Goal: Information Seeking & Learning: Check status

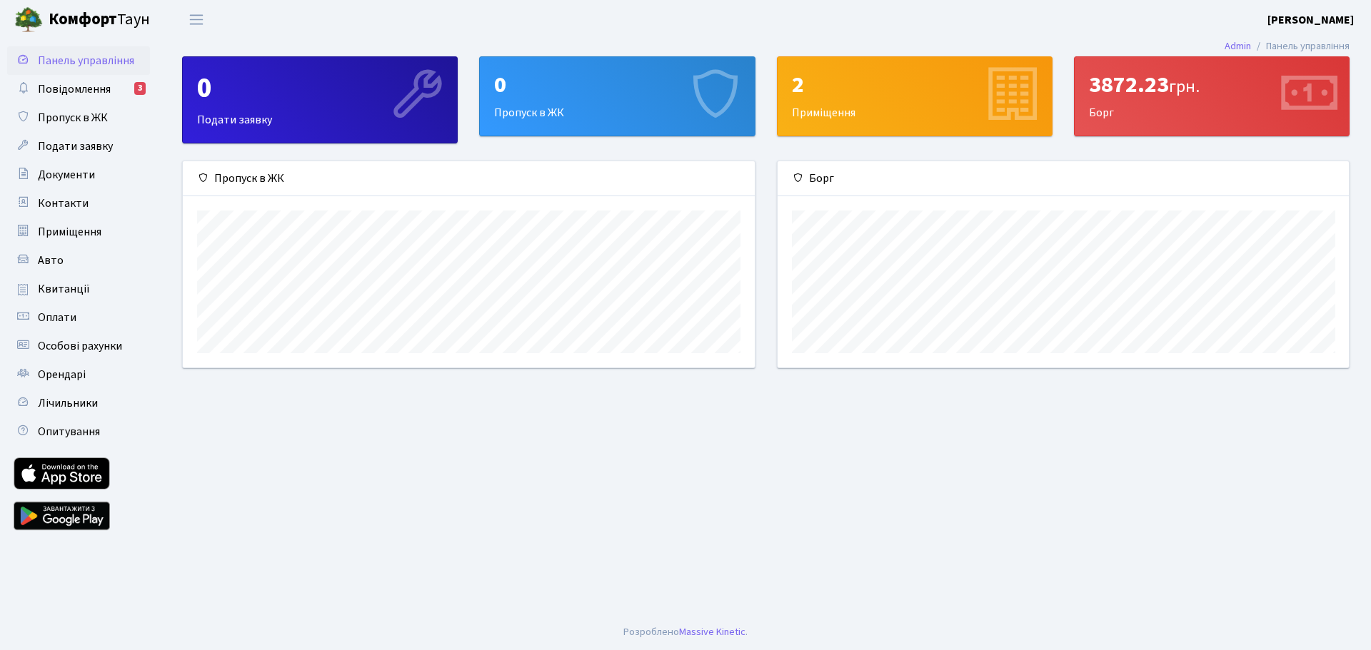
scroll to position [206, 571]
click at [940, 112] on div "2 Приміщення" at bounding box center [914, 96] width 274 height 79
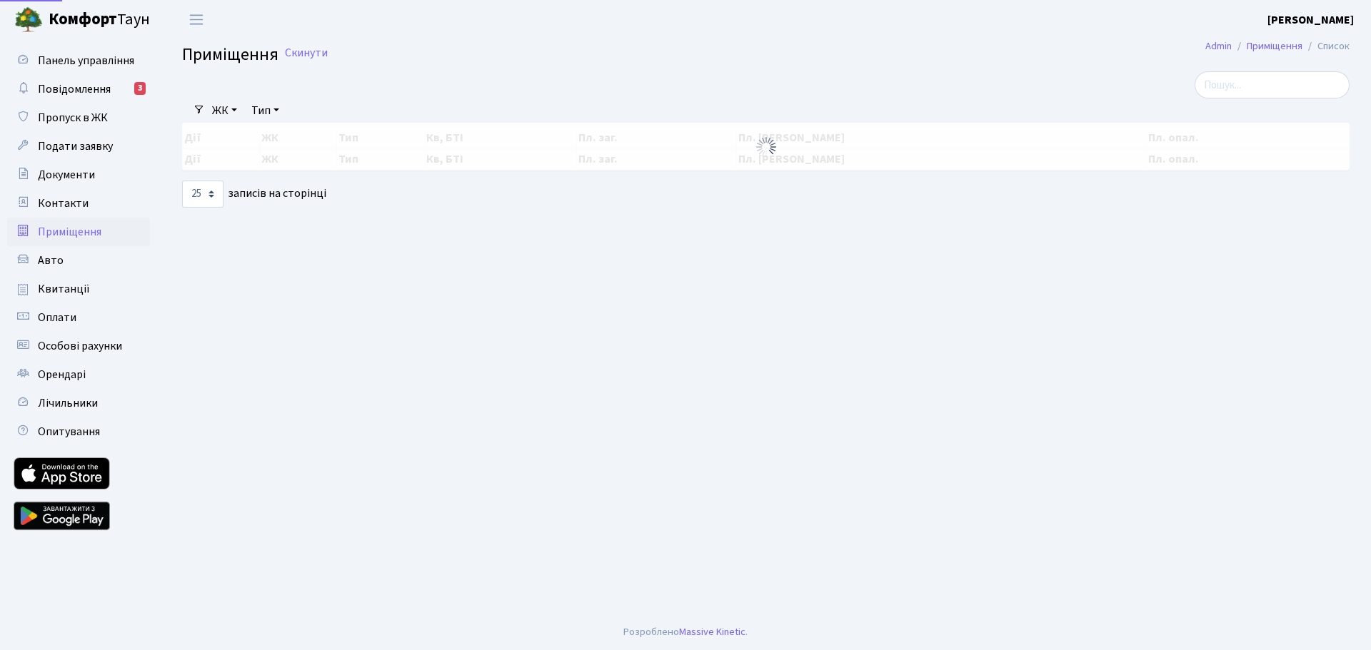
select select "25"
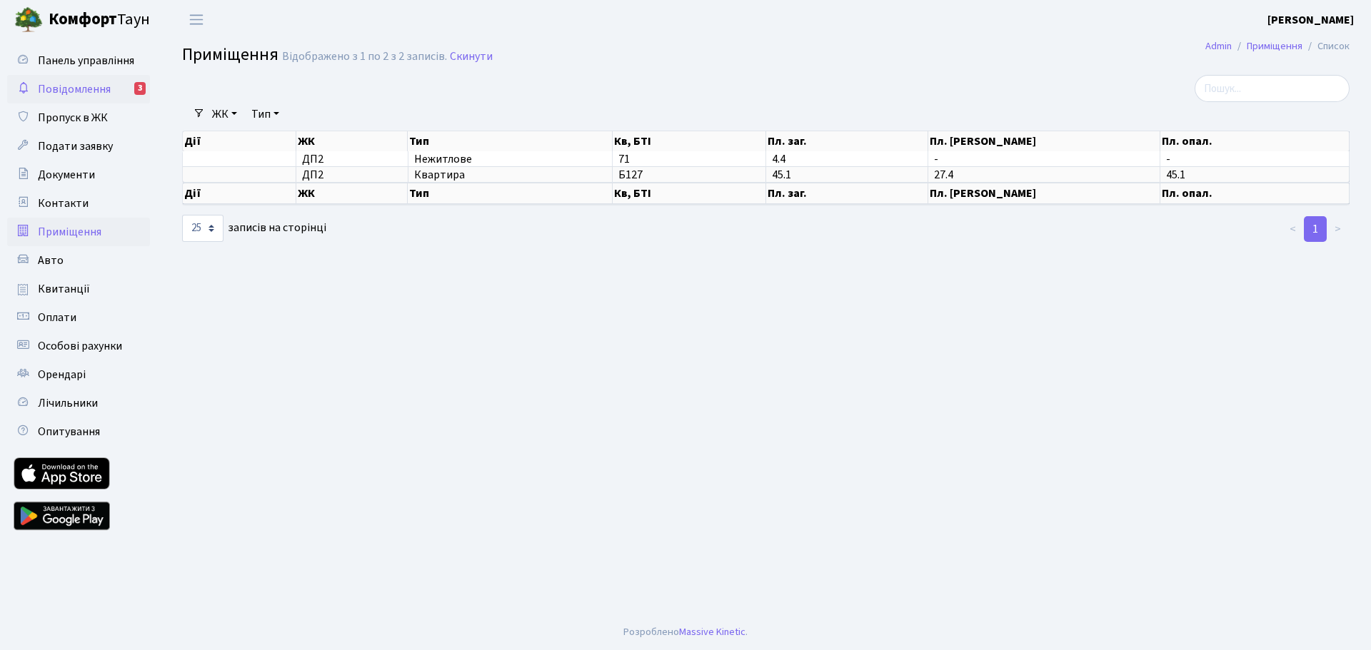
click at [74, 91] on span "Повідомлення" at bounding box center [74, 89] width 73 height 16
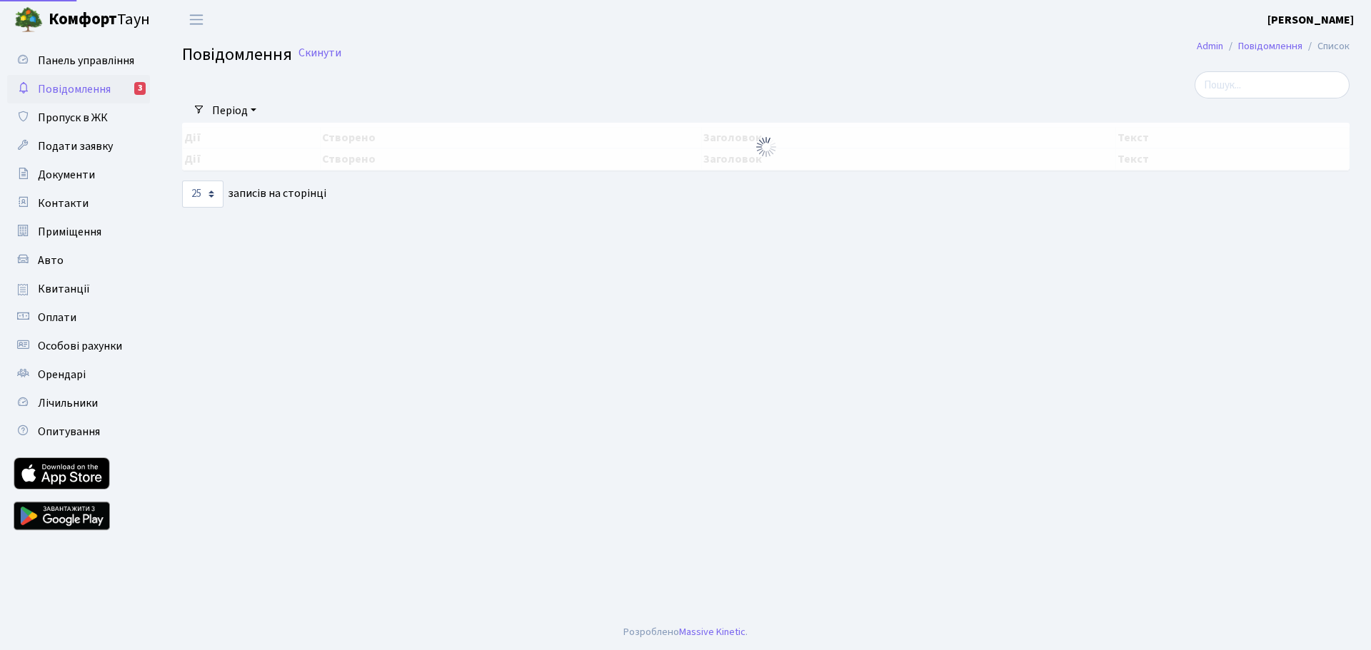
select select "25"
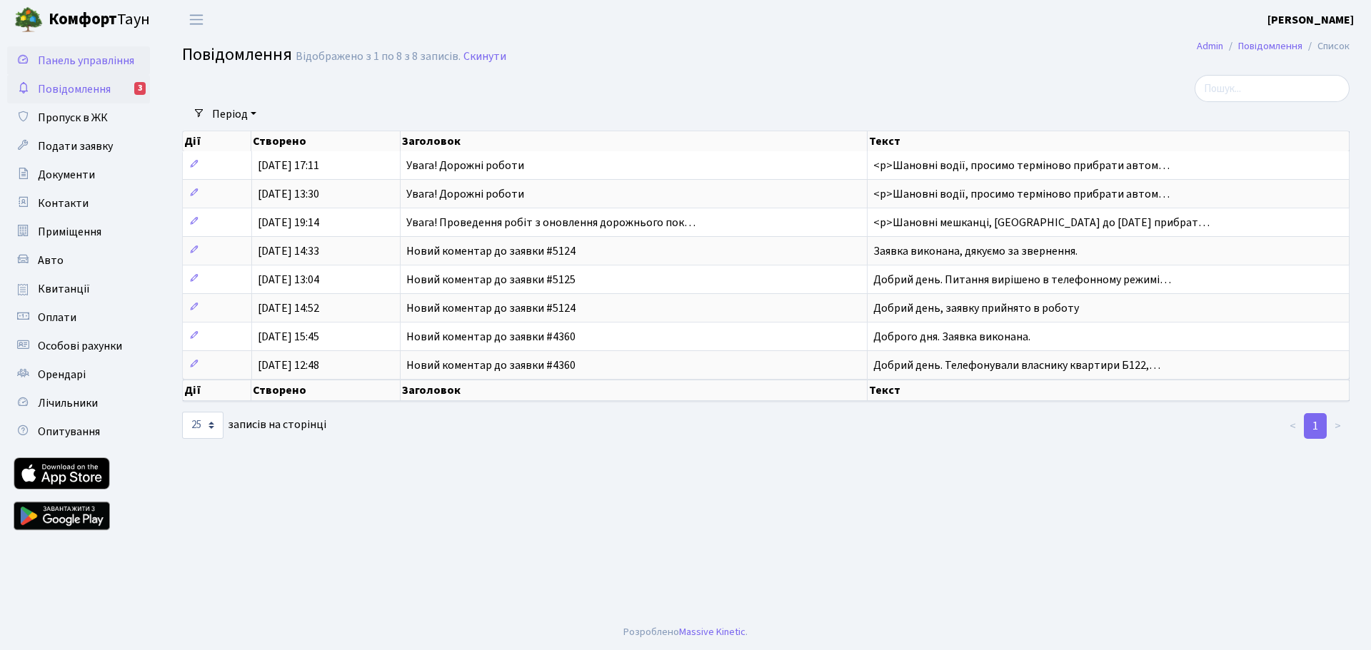
click at [85, 58] on span "Панель управління" at bounding box center [86, 61] width 96 height 16
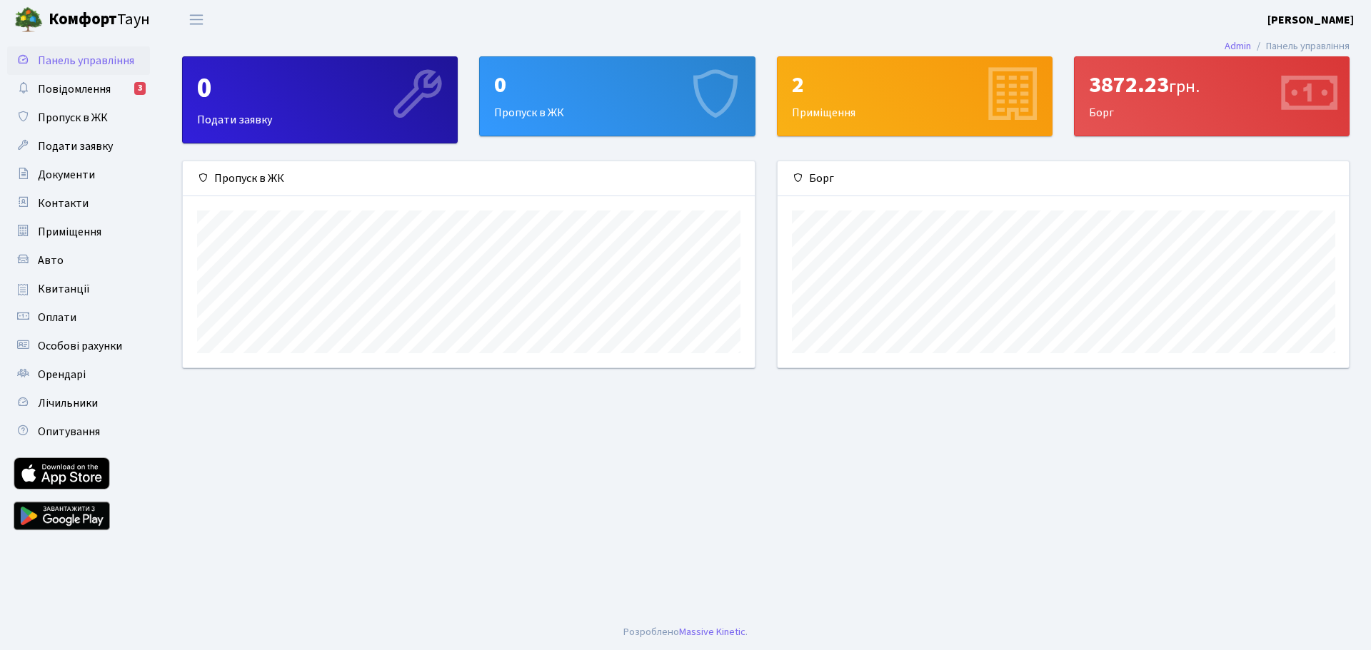
scroll to position [206, 571]
click at [1162, 117] on div "3872.23 грн. [GEOGRAPHIC_DATA]" at bounding box center [1211, 96] width 274 height 79
click at [1233, 71] on div "3872.23 грн. Борг" at bounding box center [1211, 96] width 274 height 79
click at [1120, 85] on div "3872.23 грн." at bounding box center [1212, 84] width 246 height 27
click at [62, 169] on span "Документи" at bounding box center [66, 175] width 57 height 16
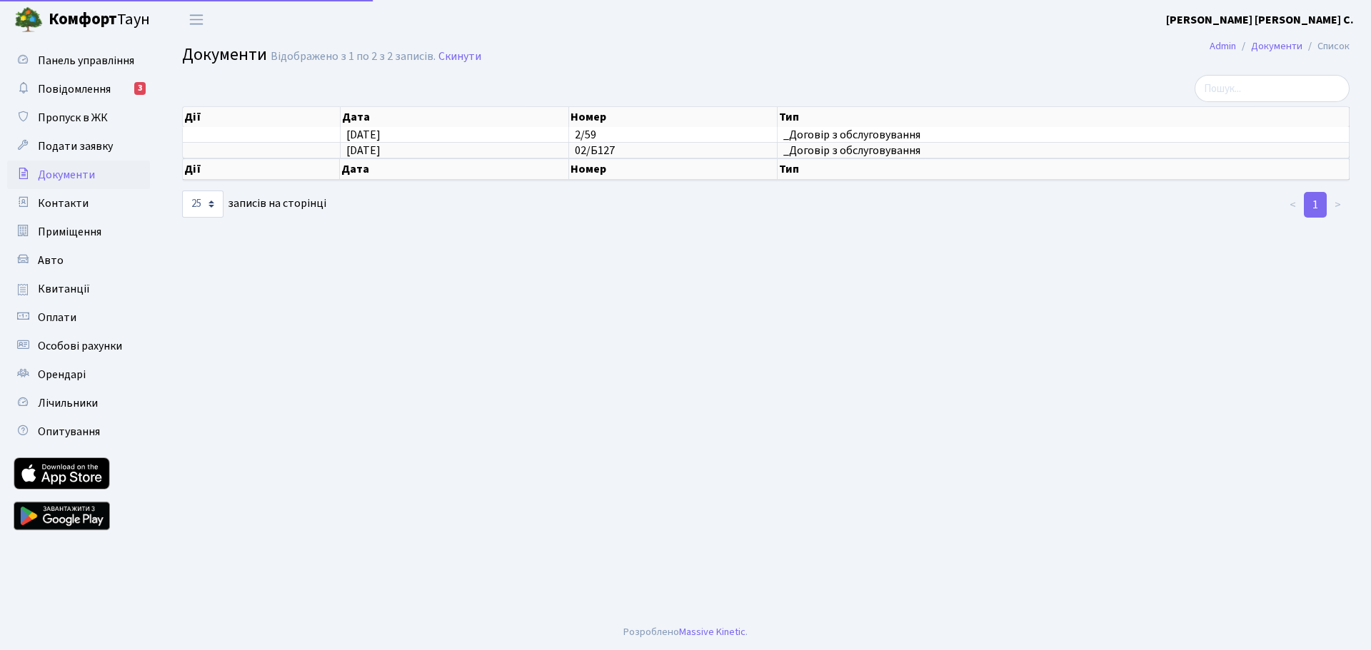
select select "25"
click at [91, 288] on link "Квитанції" at bounding box center [78, 289] width 143 height 29
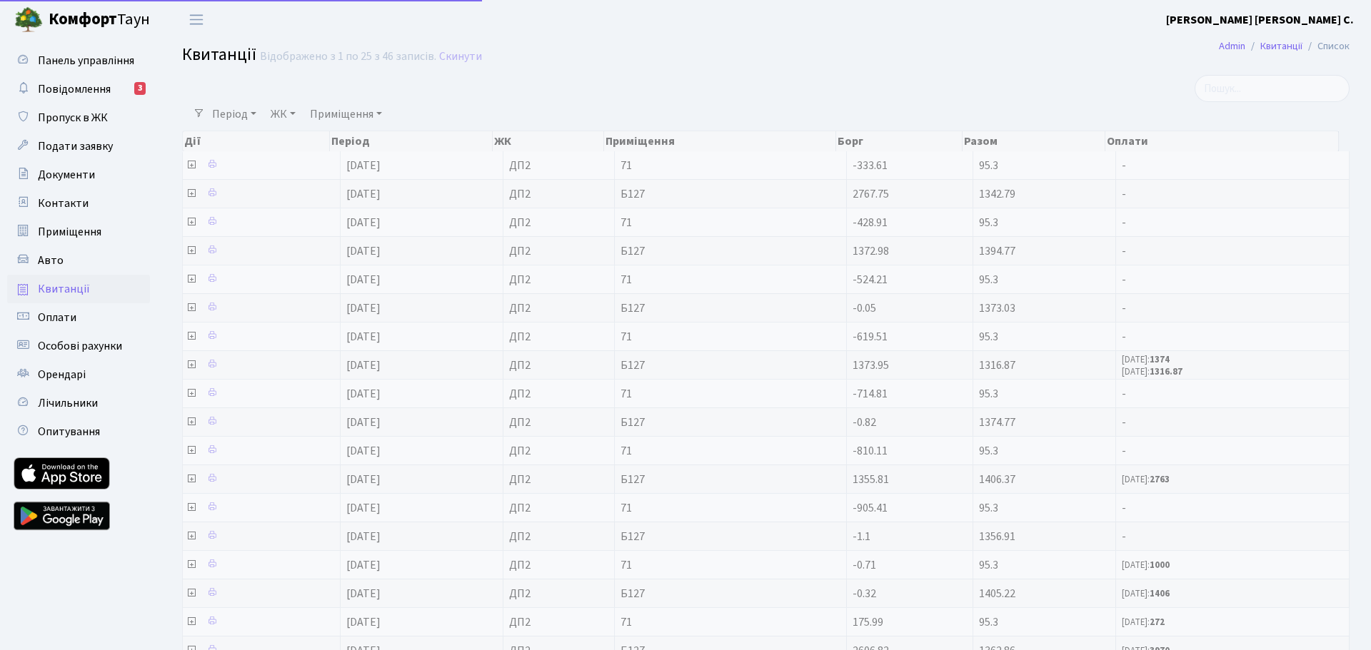
select select "25"
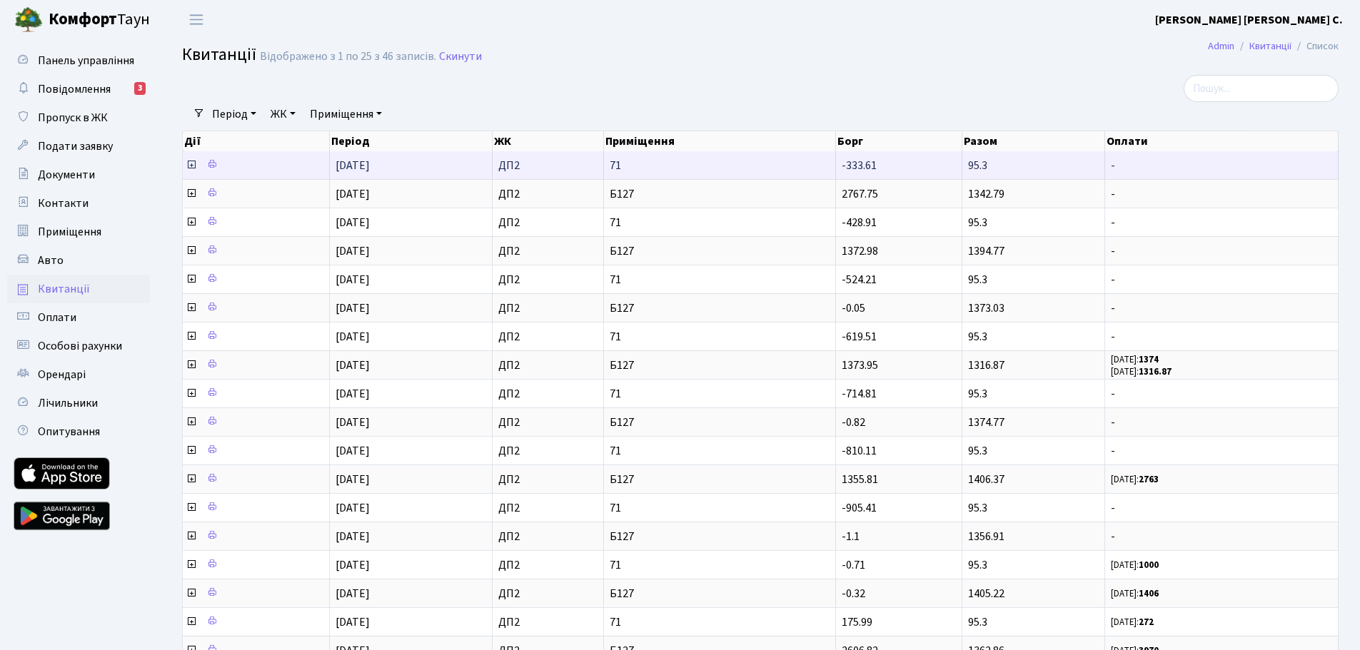
click at [192, 164] on icon at bounding box center [191, 164] width 11 height 11
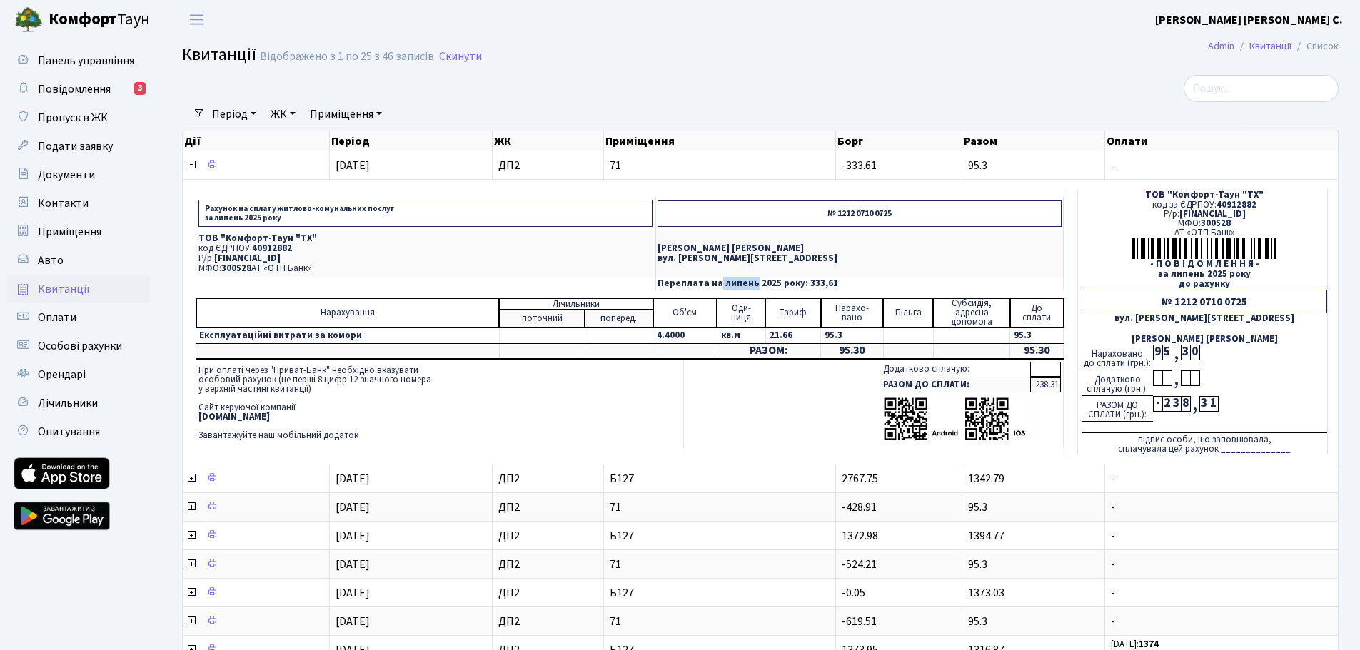
drag, startPoint x: 719, startPoint y: 284, endPoint x: 750, endPoint y: 286, distance: 31.4
click at [750, 286] on p "Переплата на липень 2025 року: 333,61" at bounding box center [860, 283] width 404 height 9
copy p "липень"
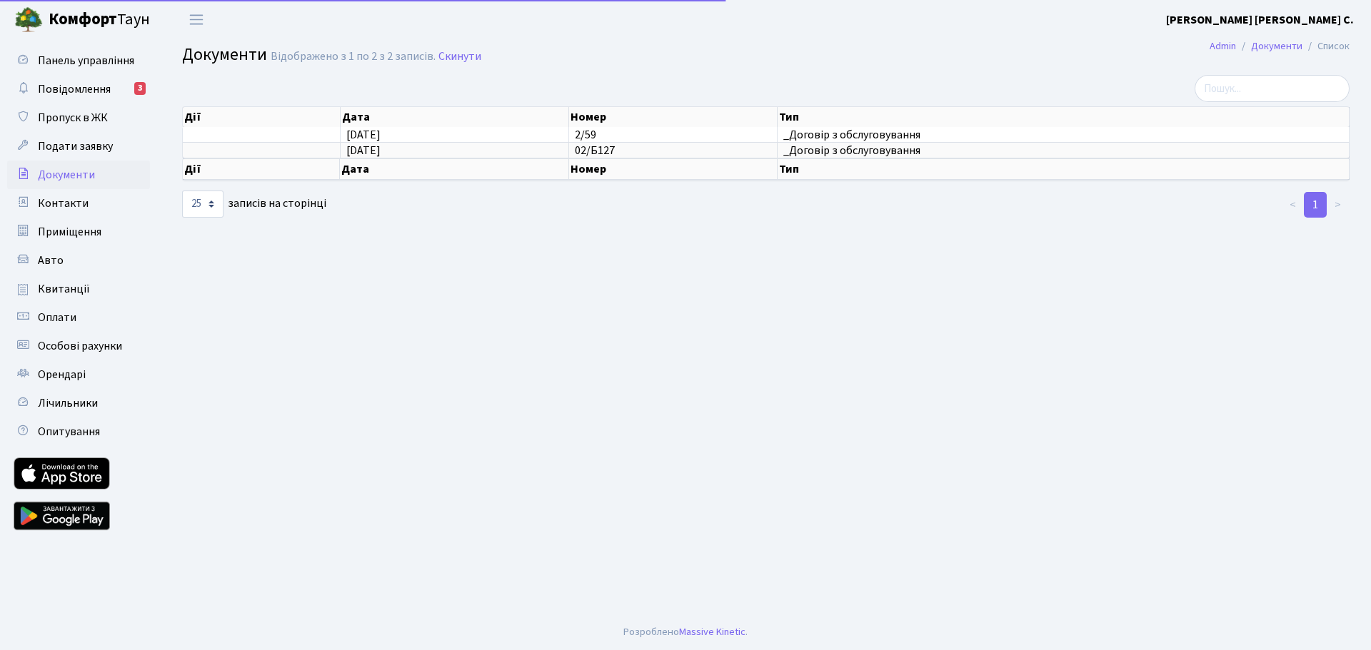
select select "25"
click at [54, 316] on span "Оплати" at bounding box center [57, 318] width 39 height 16
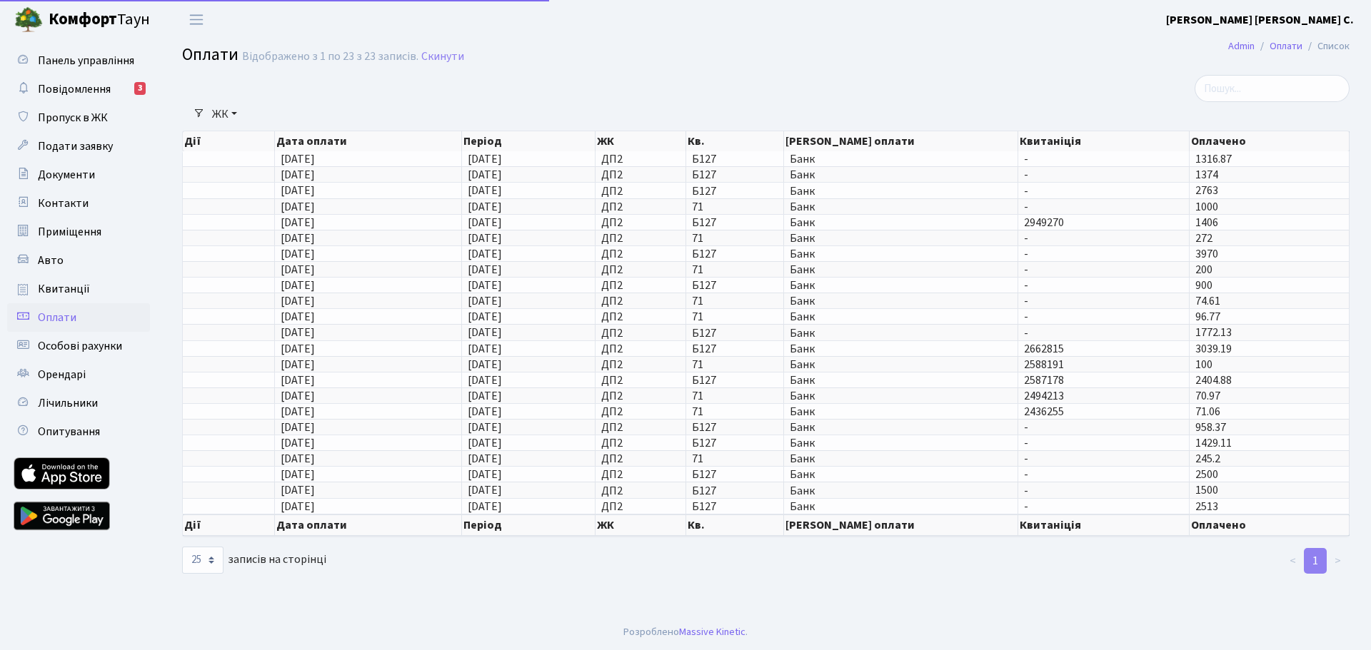
select select "25"
click at [61, 285] on span "Квитанції" at bounding box center [64, 289] width 52 height 16
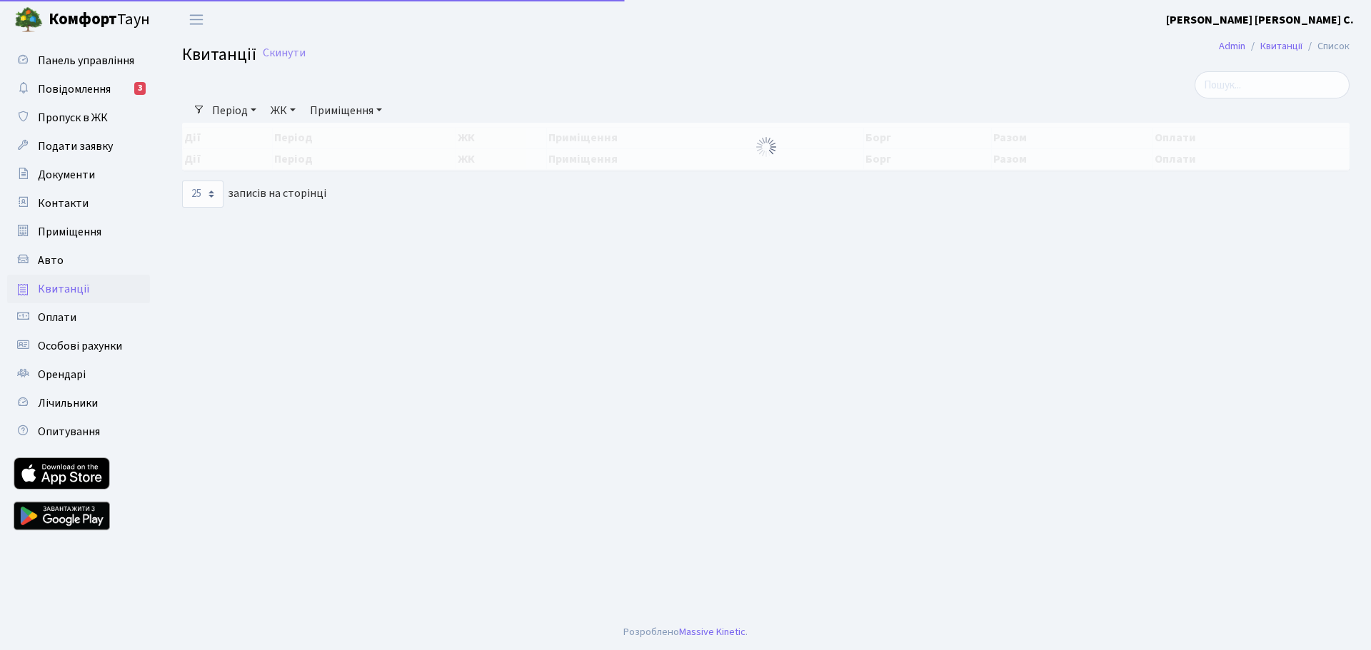
select select "25"
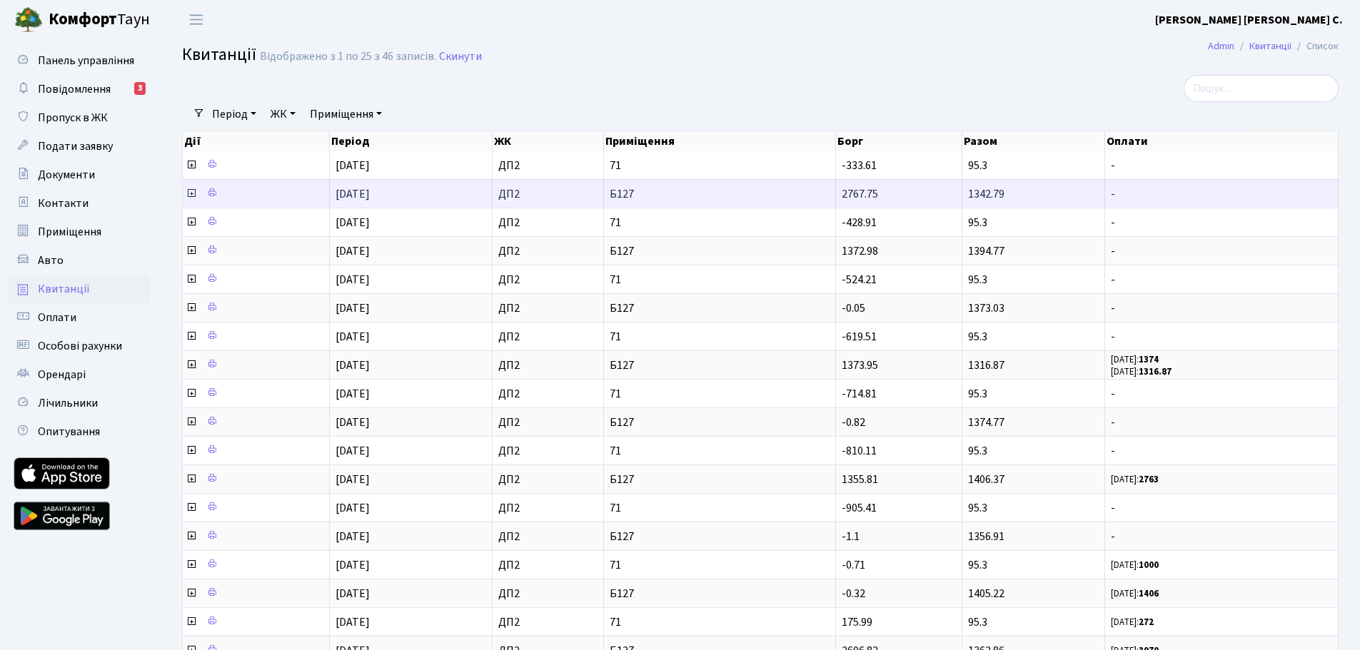
click at [388, 192] on td "[DATE]" at bounding box center [411, 193] width 163 height 29
click at [388, 192] on td "01.07.2025" at bounding box center [411, 193] width 163 height 29
click at [189, 194] on icon at bounding box center [191, 193] width 11 height 11
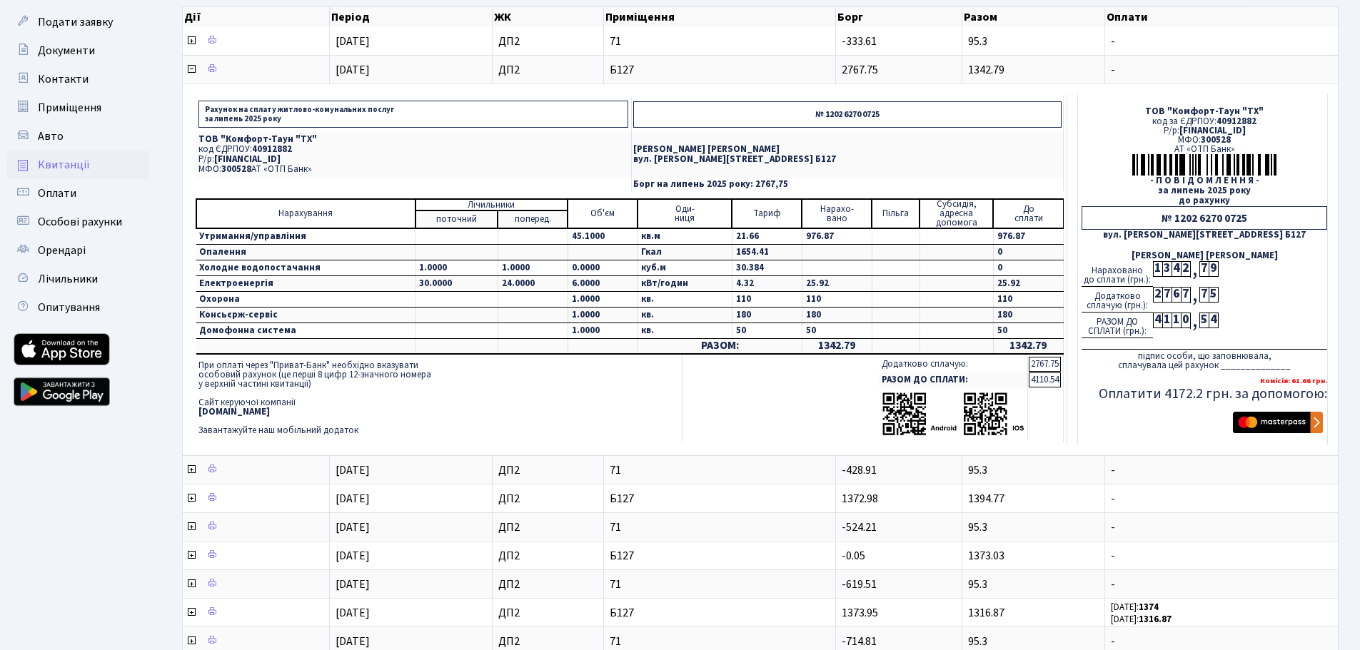
scroll to position [143, 0]
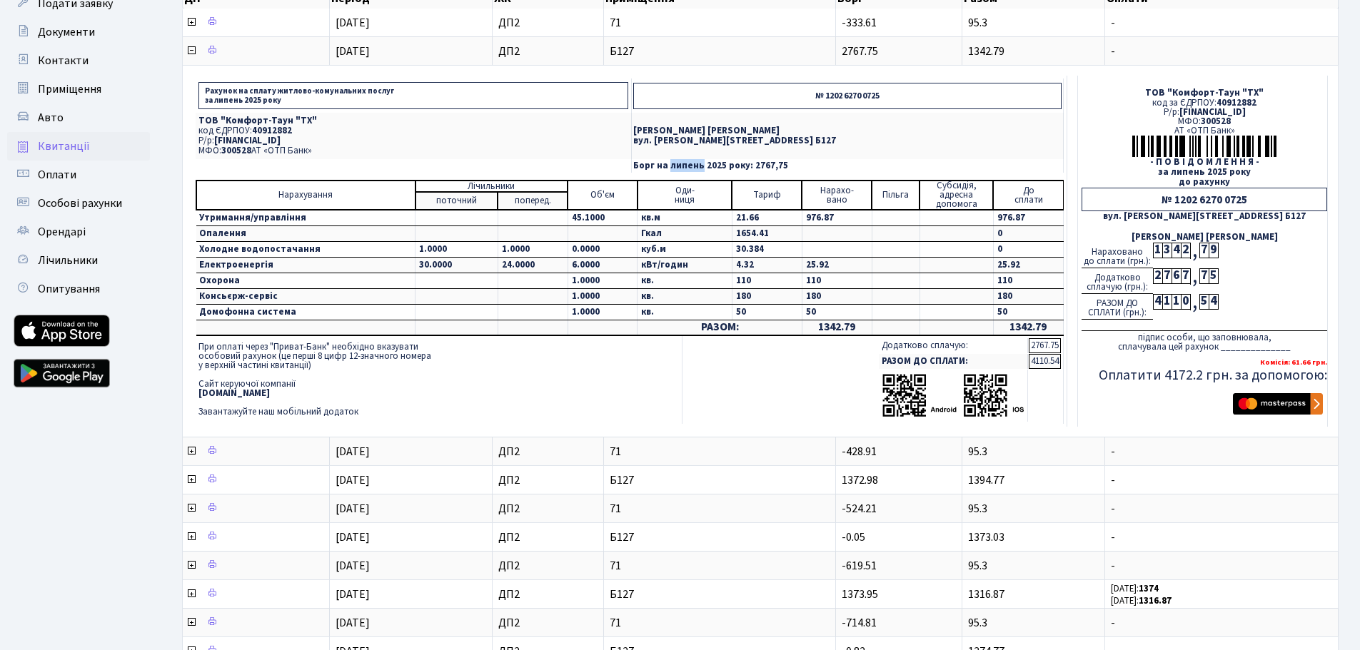
drag, startPoint x: 723, startPoint y: 166, endPoint x: 752, endPoint y: 167, distance: 29.3
click at [752, 167] on p "Борг на липень 2025 року: 2767,75" at bounding box center [847, 165] width 428 height 9
copy p "липень"
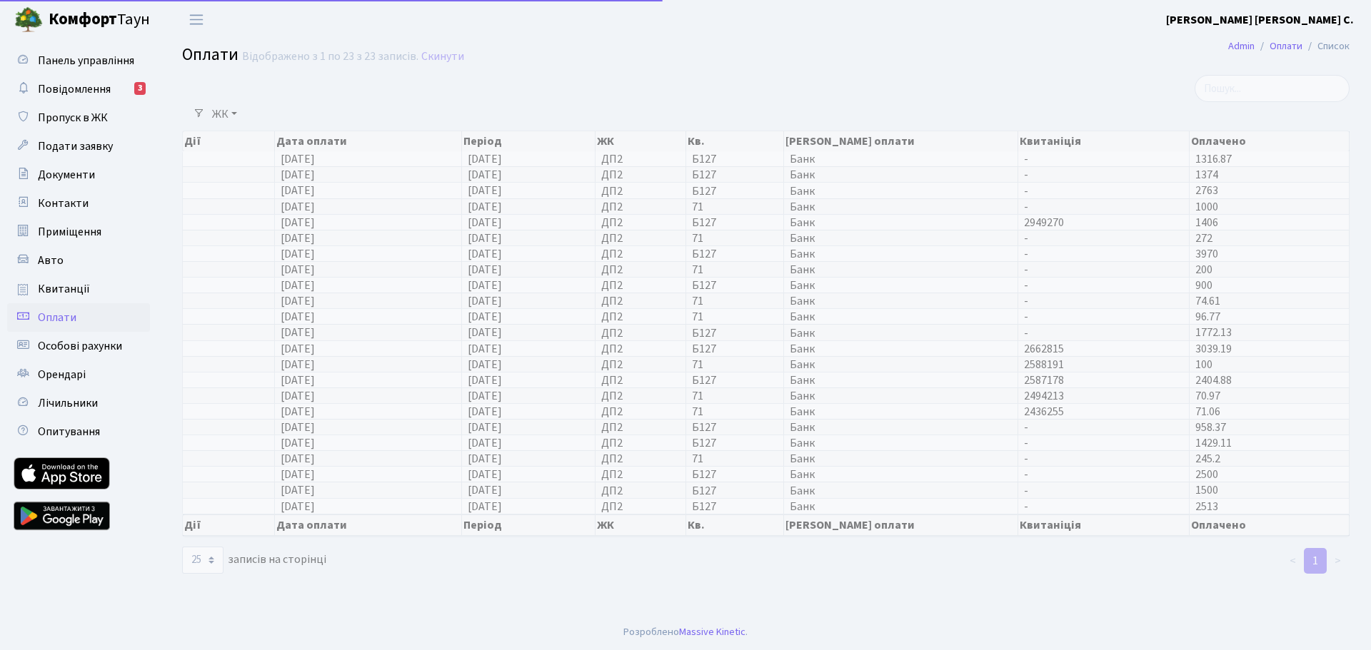
select select "25"
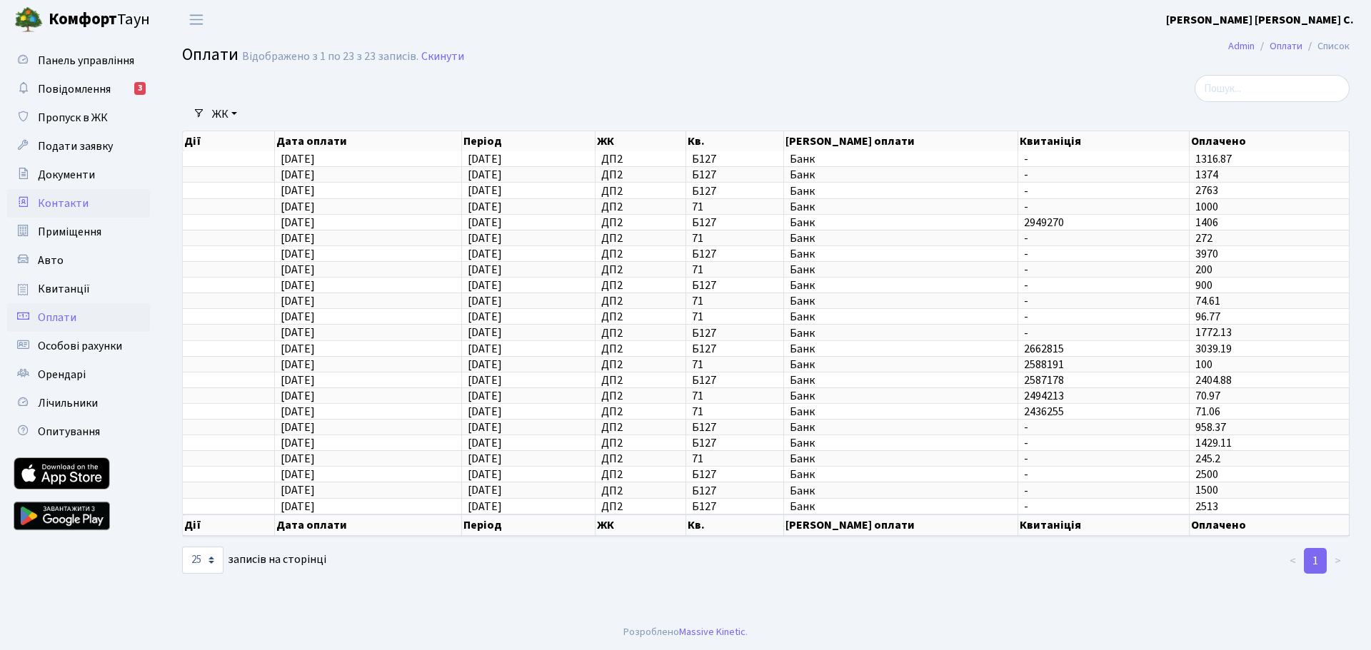
click at [66, 207] on span "Контакти" at bounding box center [63, 204] width 51 height 16
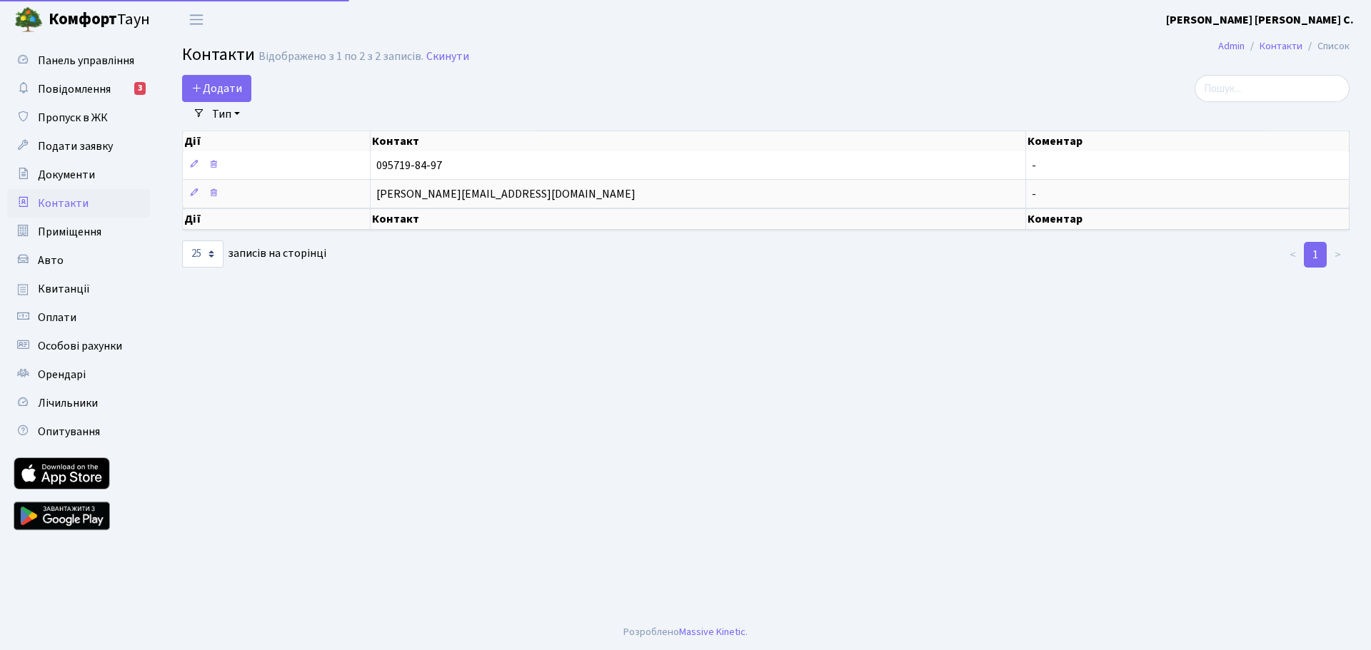
select select "25"
click at [65, 291] on span "Квитанції" at bounding box center [64, 289] width 52 height 16
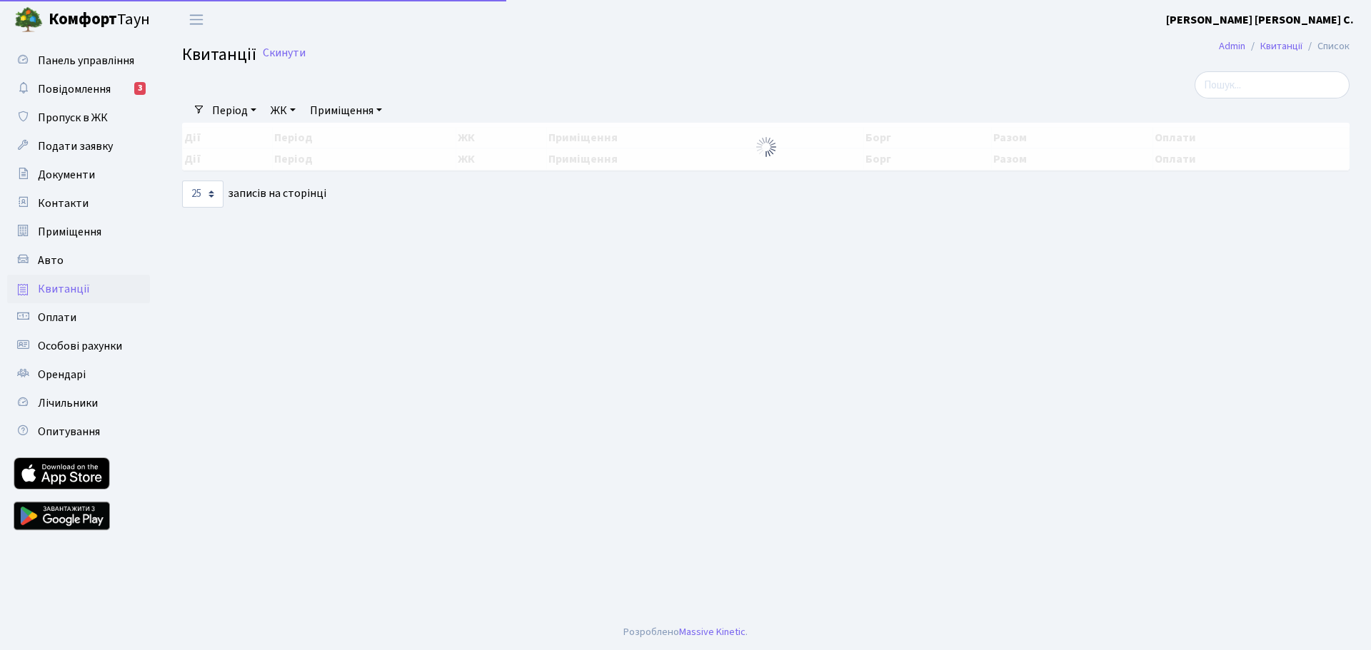
select select "25"
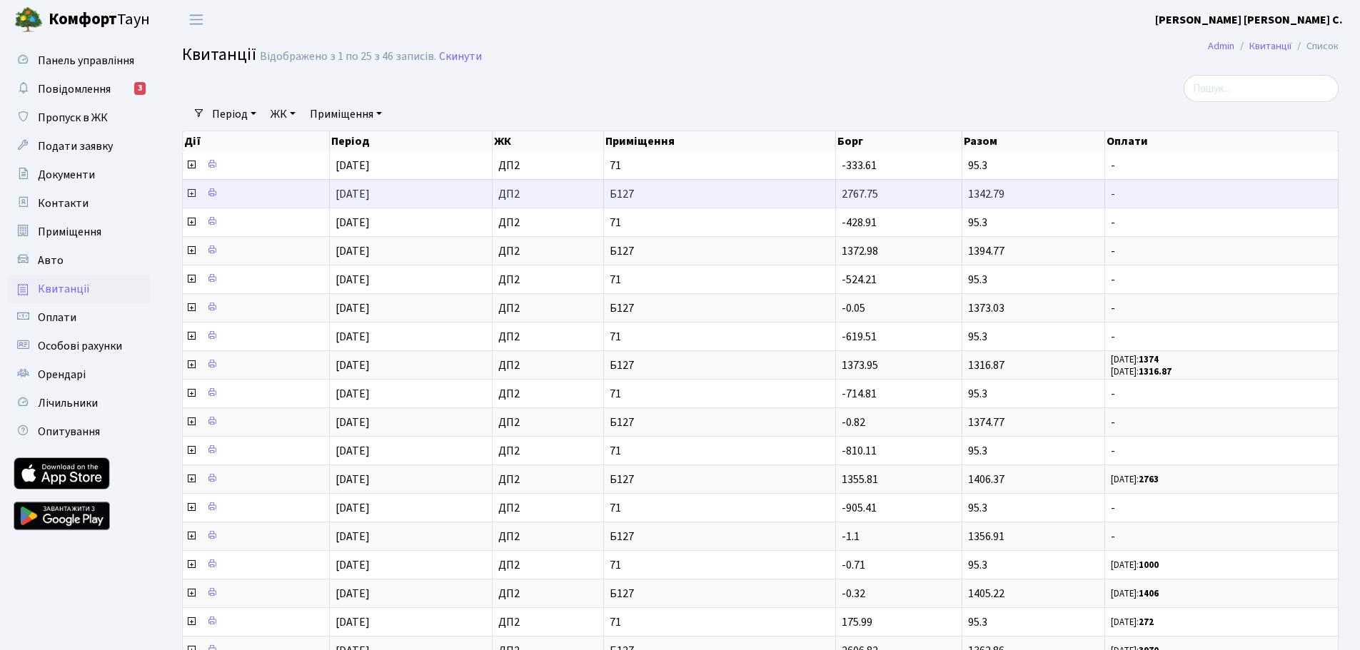
click at [190, 194] on icon at bounding box center [191, 193] width 11 height 11
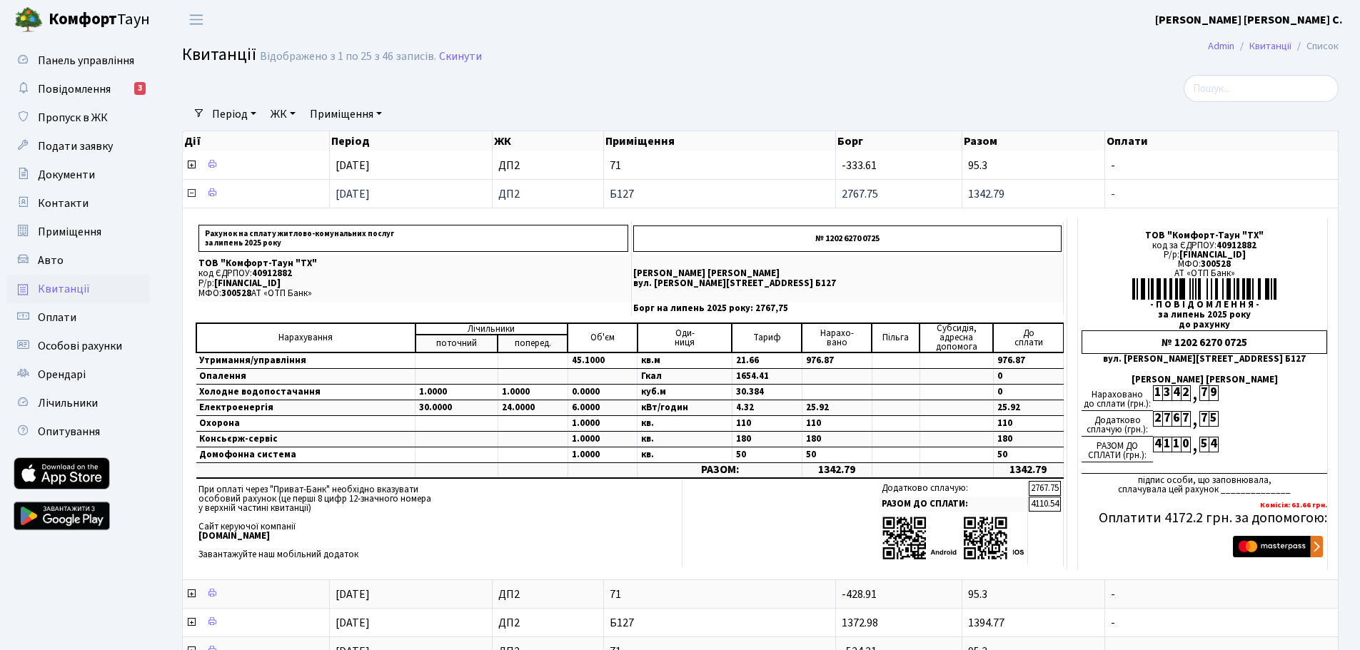
click at [191, 195] on icon at bounding box center [191, 193] width 11 height 11
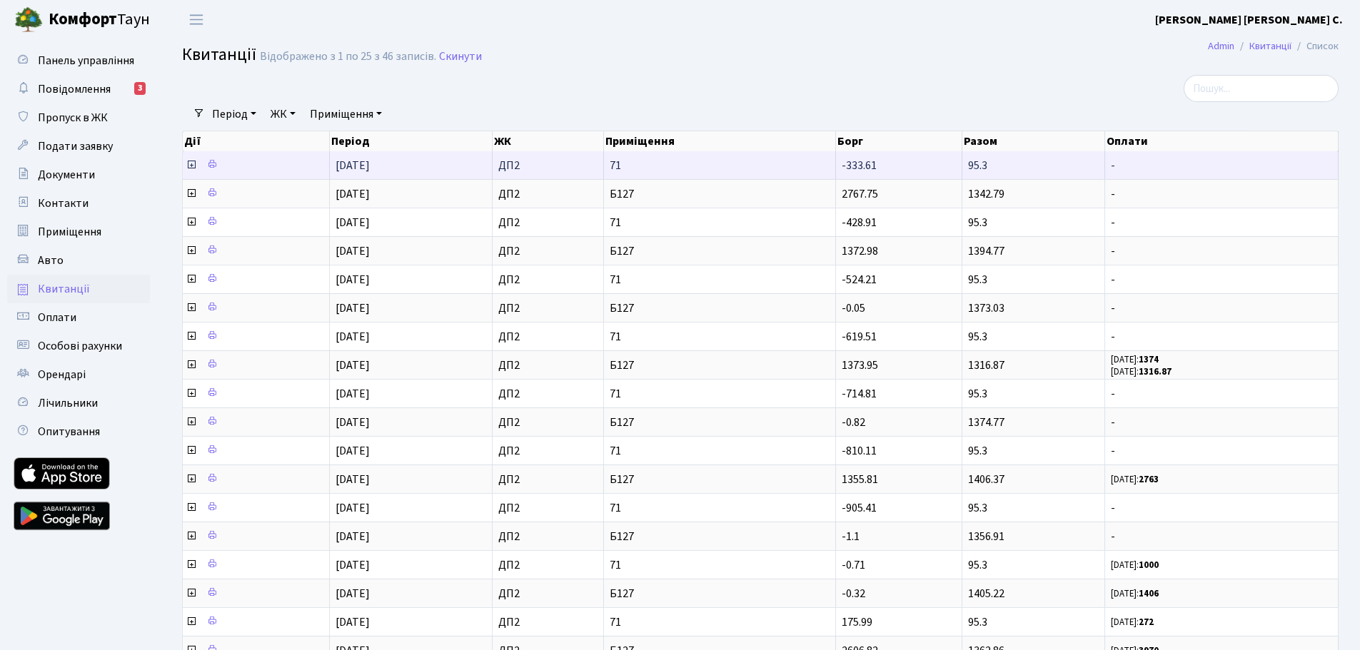
click at [191, 165] on icon at bounding box center [191, 164] width 11 height 11
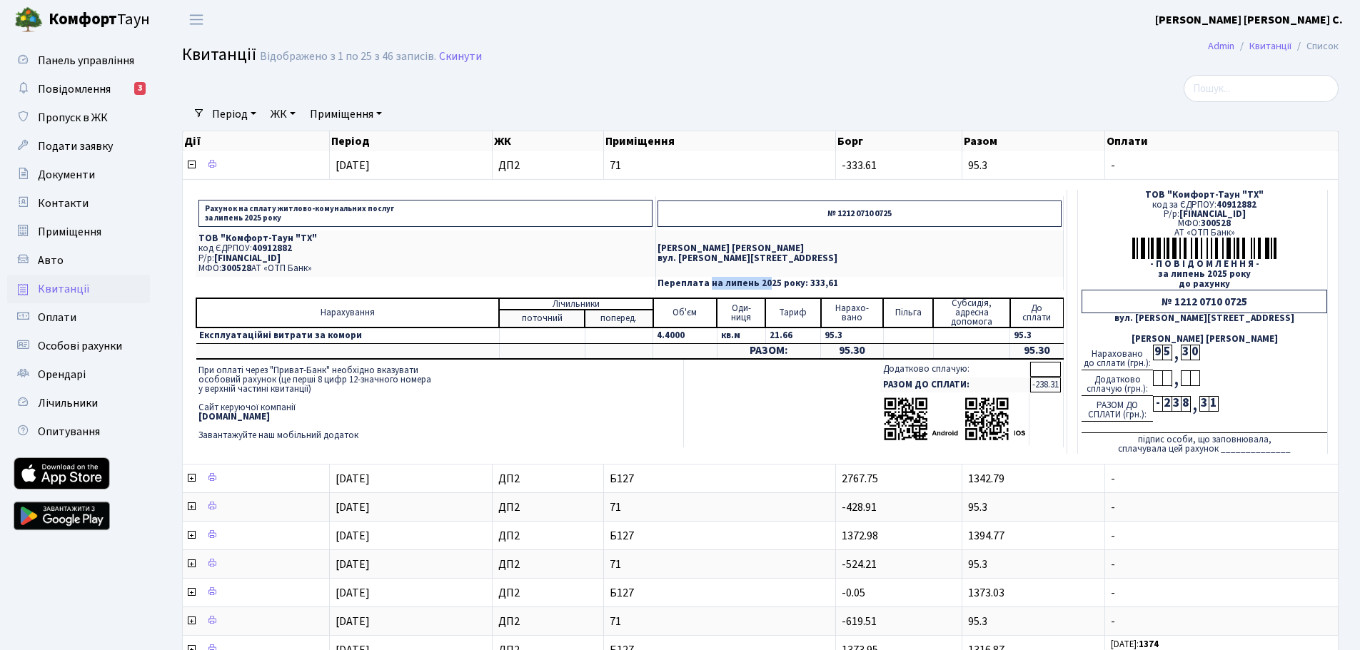
drag, startPoint x: 709, startPoint y: 284, endPoint x: 765, endPoint y: 283, distance: 56.4
click at [765, 283] on p "Переплата на липень 2025 року: 333,61" at bounding box center [860, 283] width 404 height 9
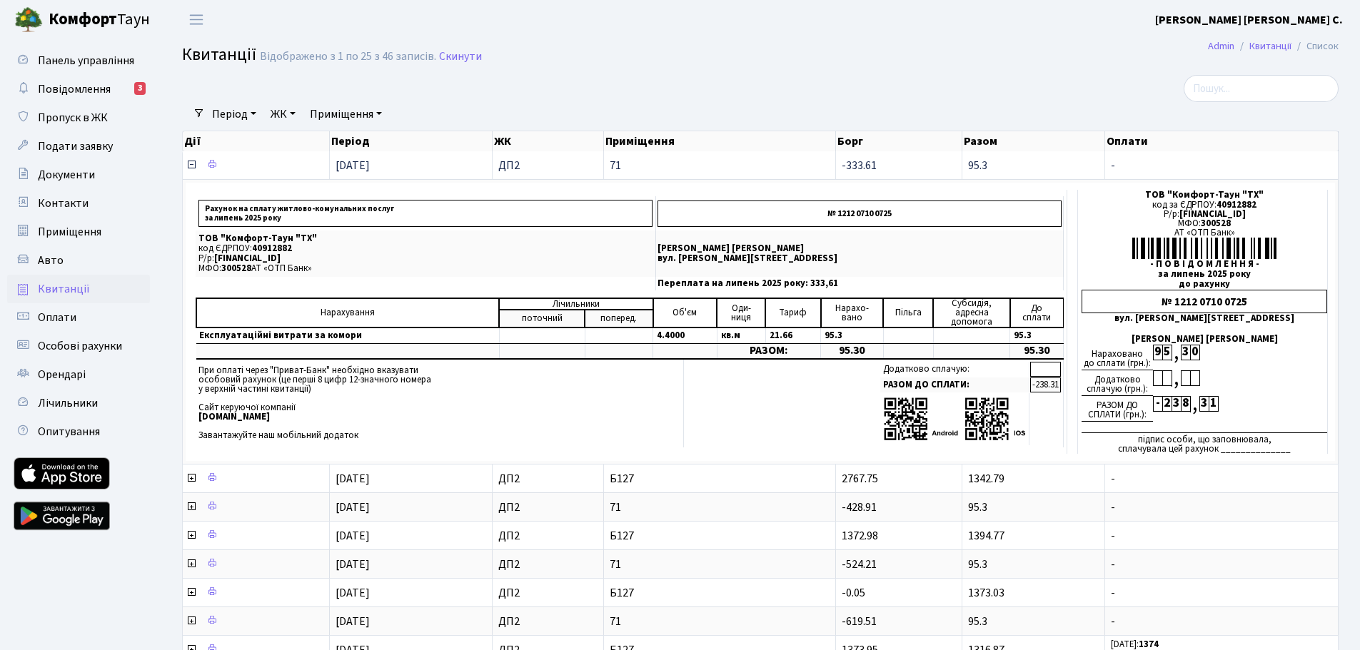
click at [192, 166] on icon at bounding box center [191, 164] width 11 height 11
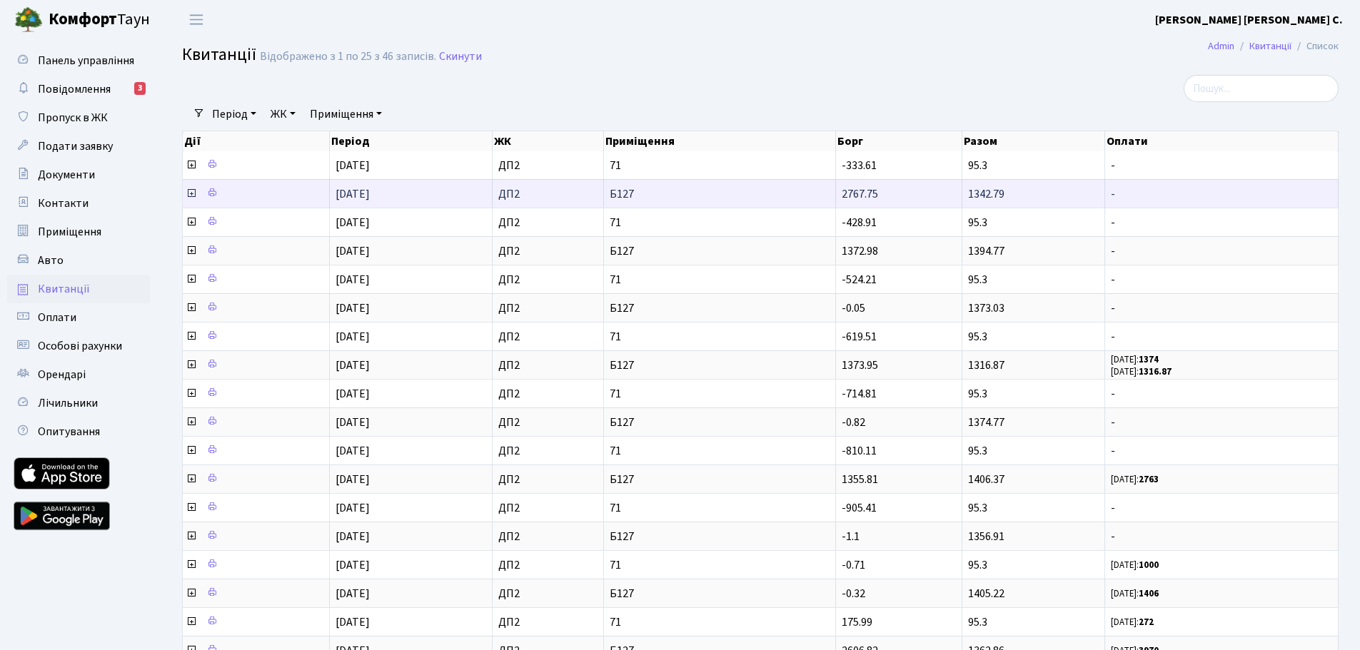
click at [192, 194] on icon at bounding box center [191, 193] width 11 height 11
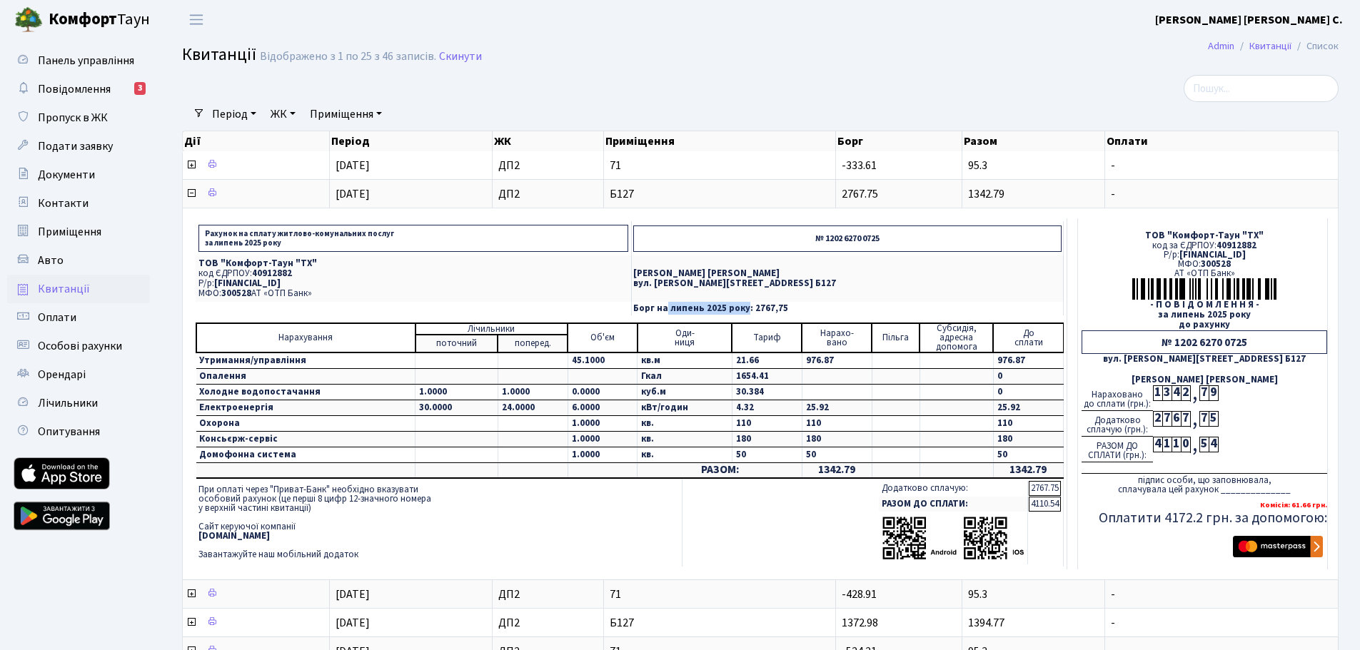
drag, startPoint x: 722, startPoint y: 308, endPoint x: 797, endPoint y: 305, distance: 75.0
click at [797, 305] on p "Борг на липень 2025 року: 2767,75" at bounding box center [847, 308] width 428 height 9
copy p "липень 2025 року"
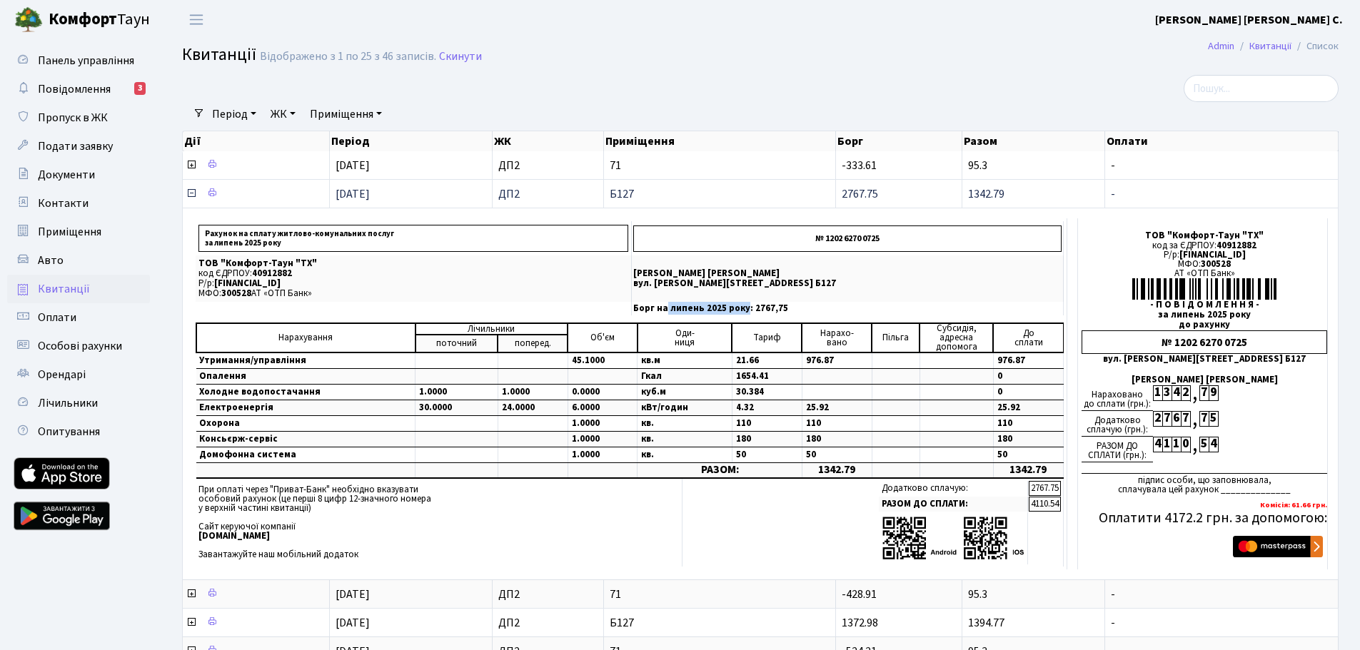
drag, startPoint x: 337, startPoint y: 195, endPoint x: 403, endPoint y: 188, distance: 66.0
click at [403, 188] on td "01.07.2025" at bounding box center [411, 193] width 163 height 29
copy span "01.07.2025"
click at [66, 90] on span "Повідомлення" at bounding box center [74, 89] width 73 height 16
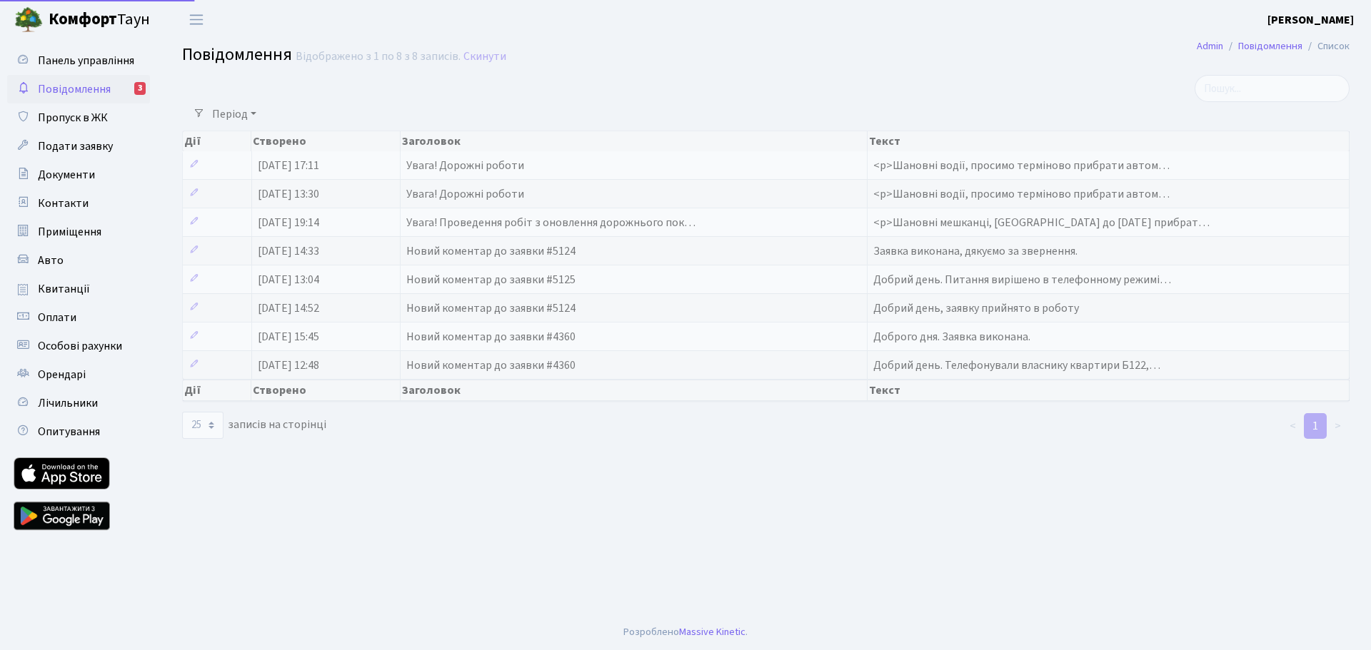
select select "25"
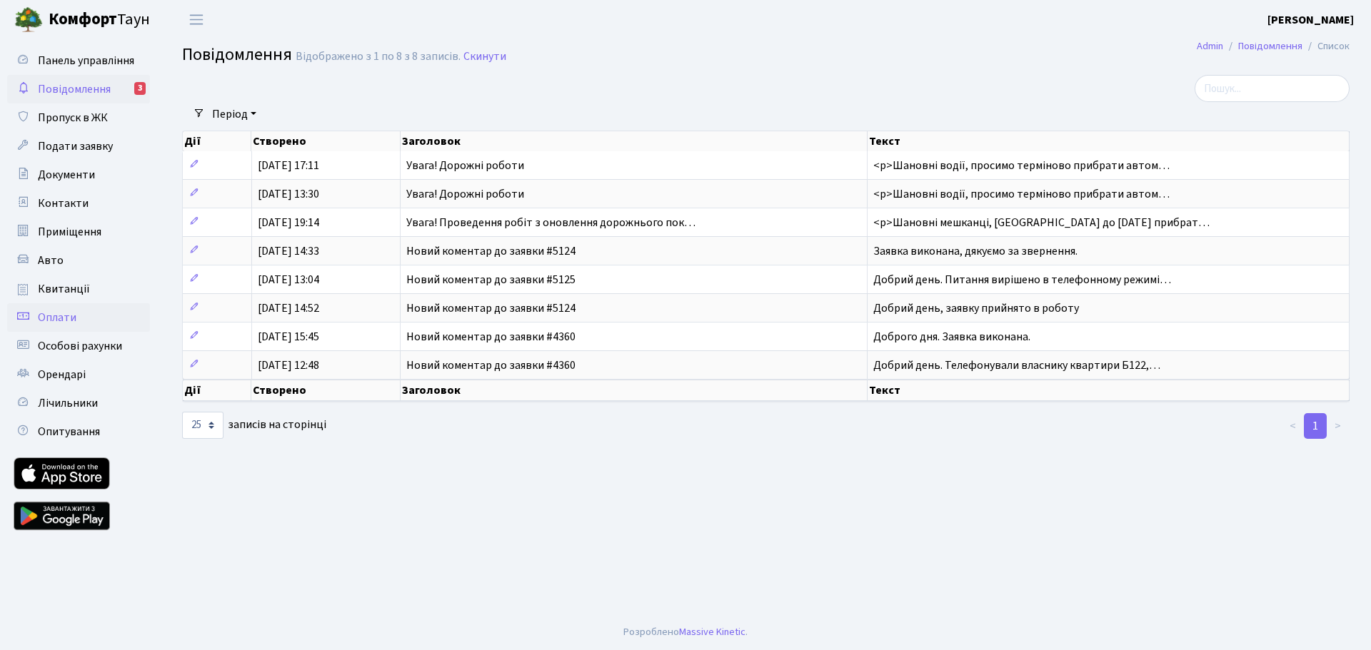
click at [56, 321] on span "Оплати" at bounding box center [57, 318] width 39 height 16
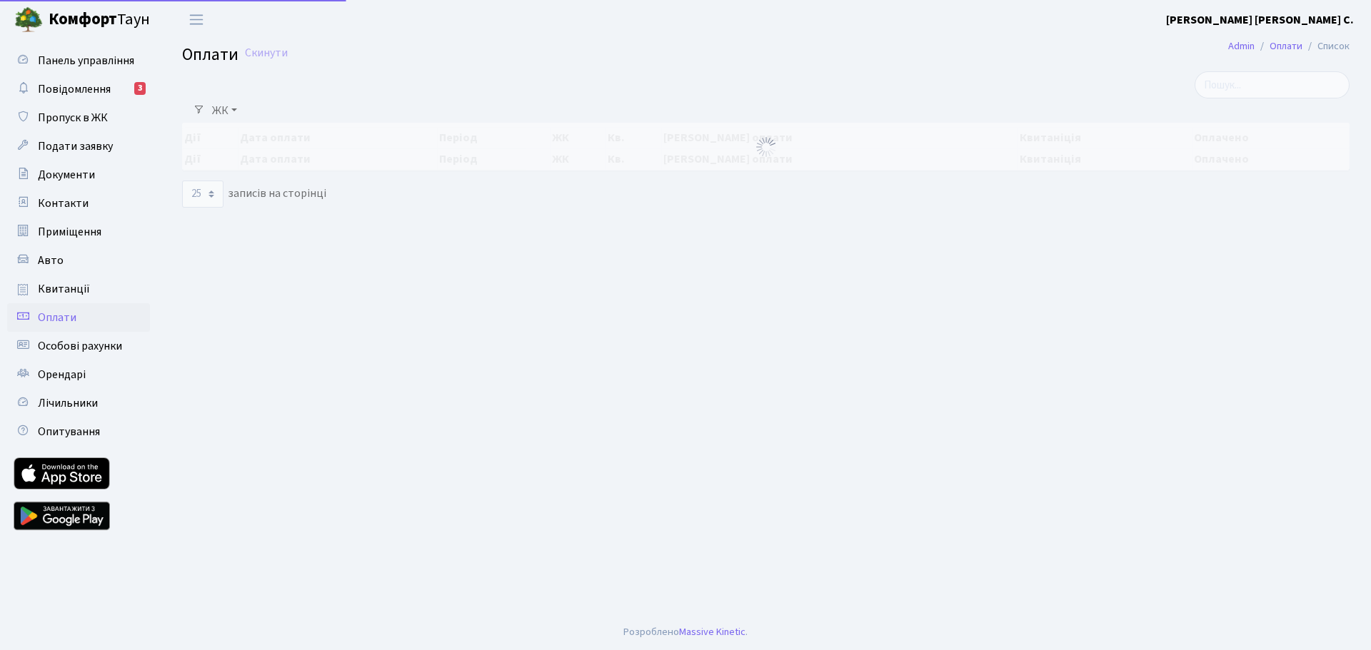
select select "25"
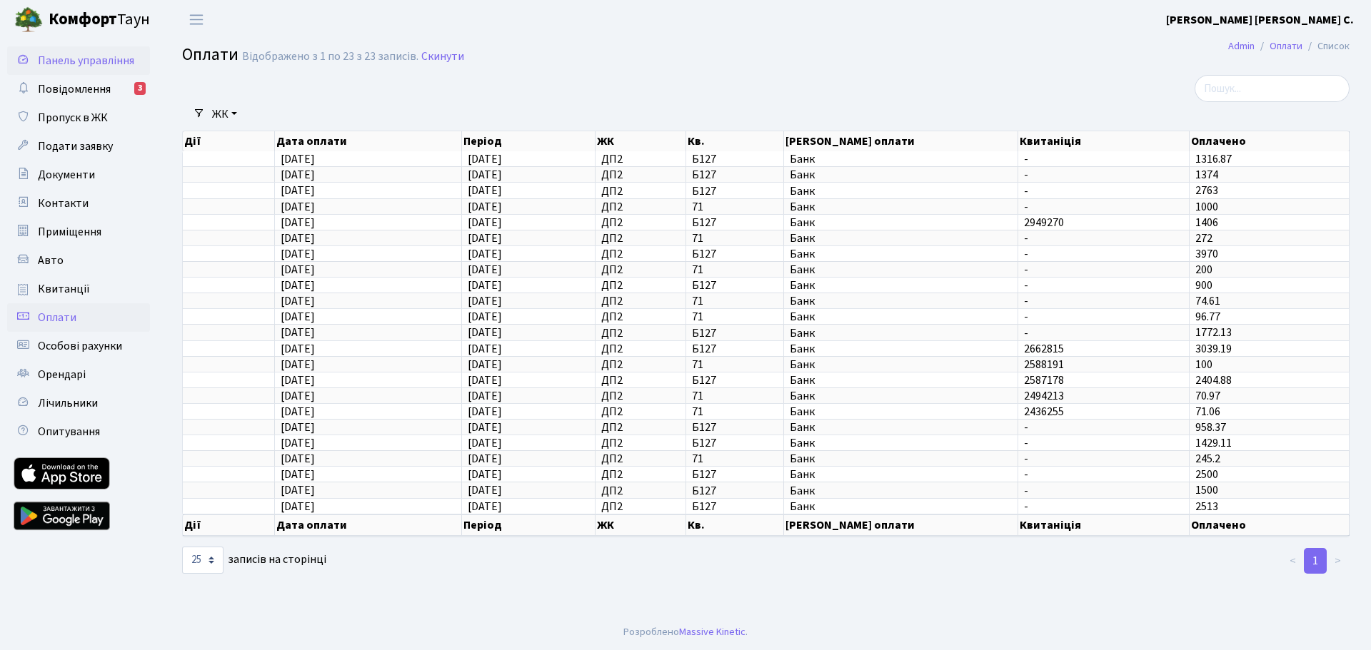
click at [81, 58] on span "Панель управління" at bounding box center [86, 61] width 96 height 16
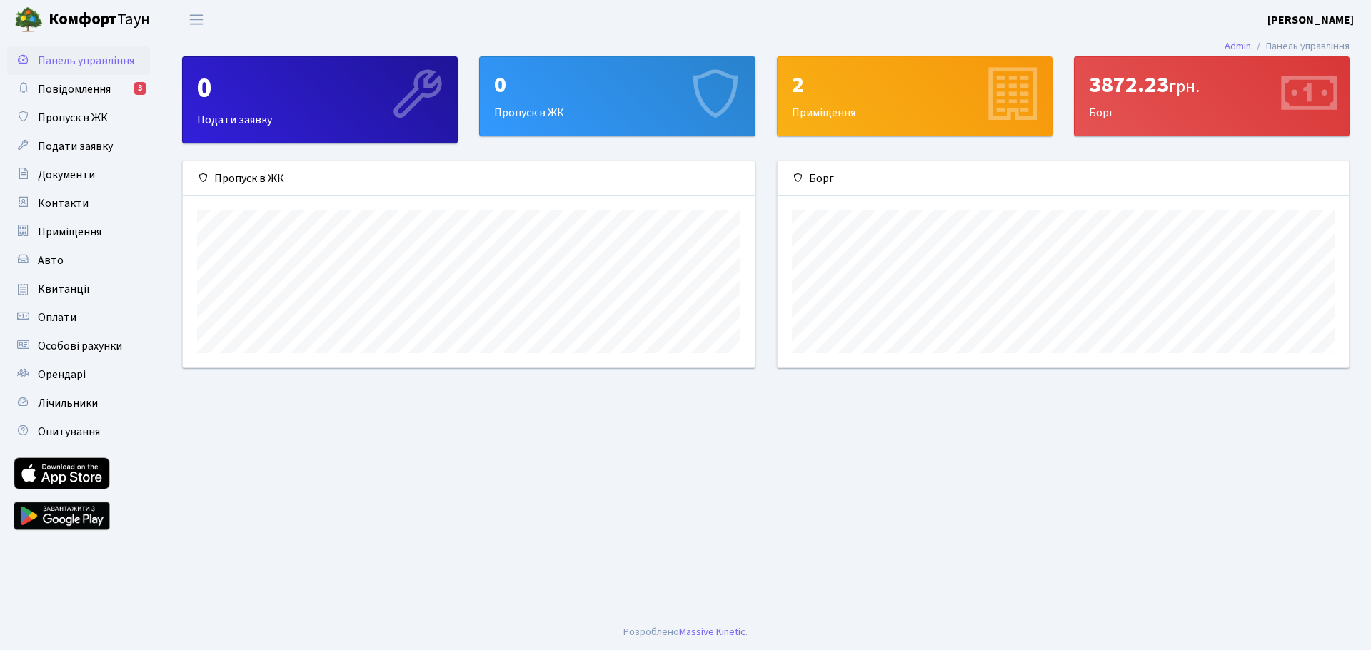
scroll to position [206, 571]
